Goal: Task Accomplishment & Management: Manage account settings

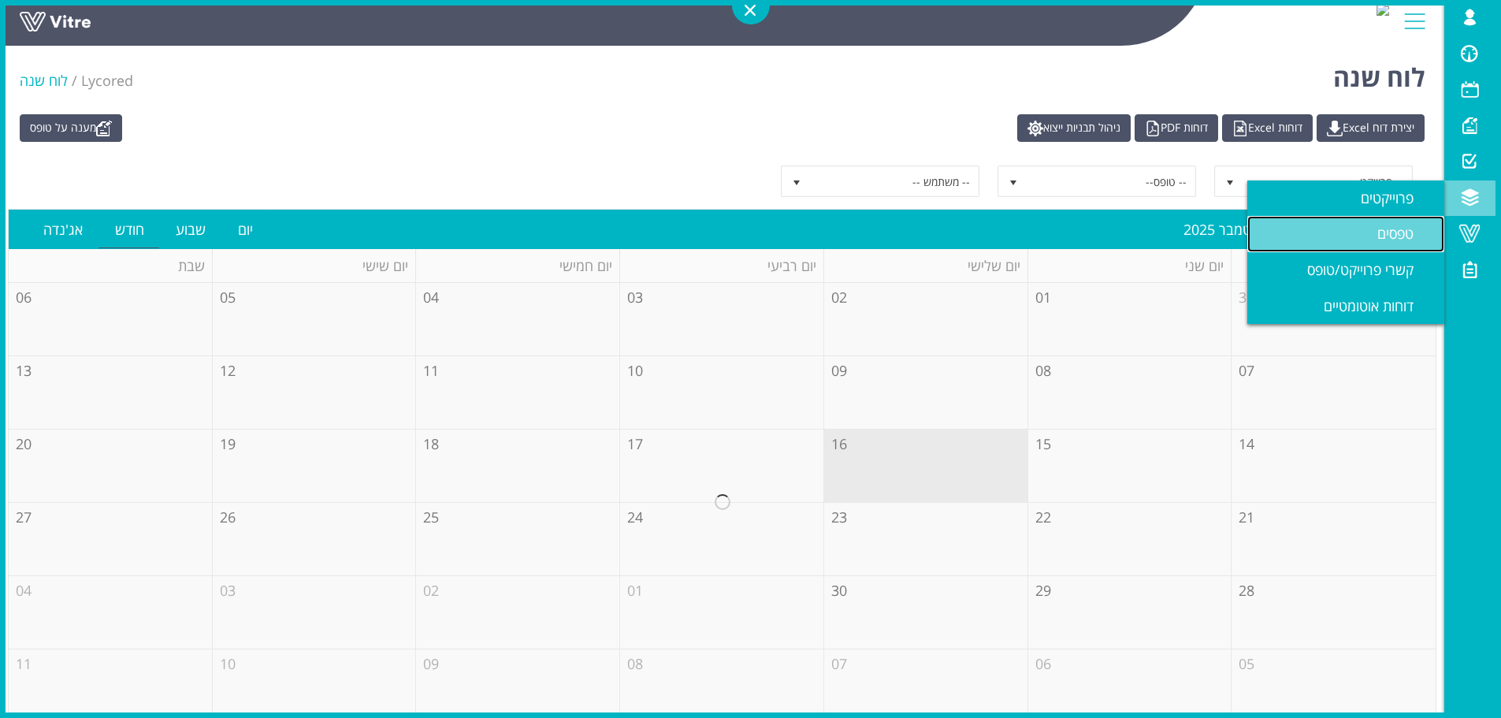
click at [1402, 230] on span "טפסים" at bounding box center [1405, 233] width 55 height 19
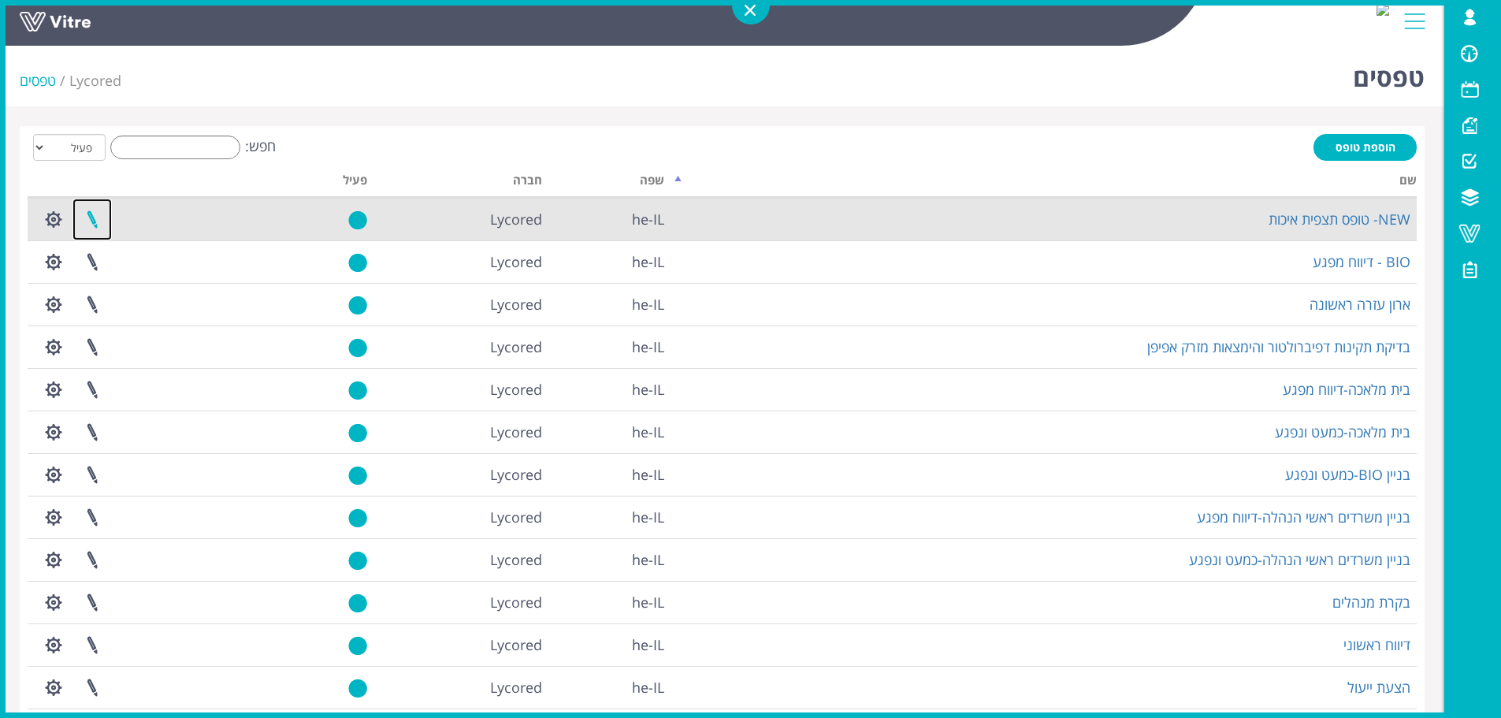
click at [91, 219] on link at bounding box center [92, 220] width 39 height 42
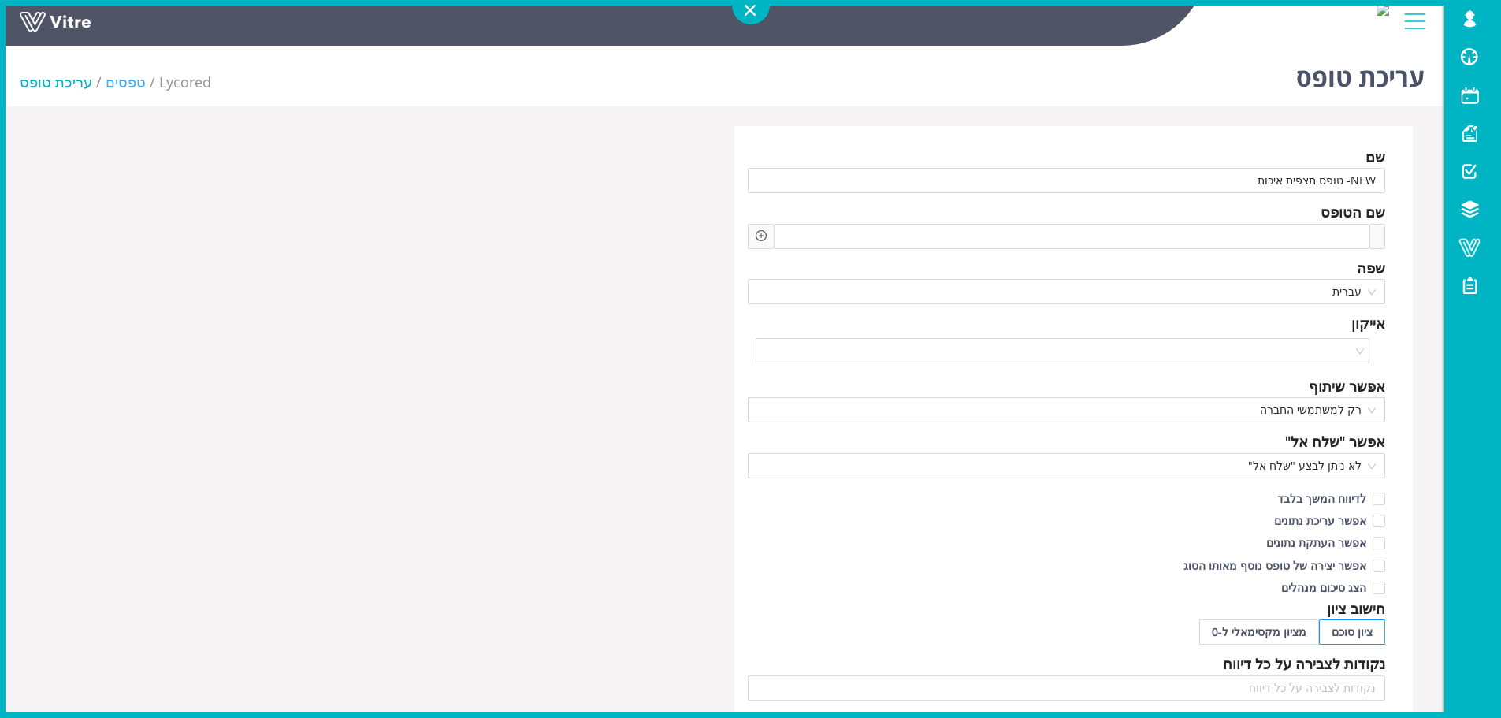
click at [110, 86] on link "טפסים" at bounding box center [126, 82] width 40 height 19
